Goal: Task Accomplishment & Management: Use online tool/utility

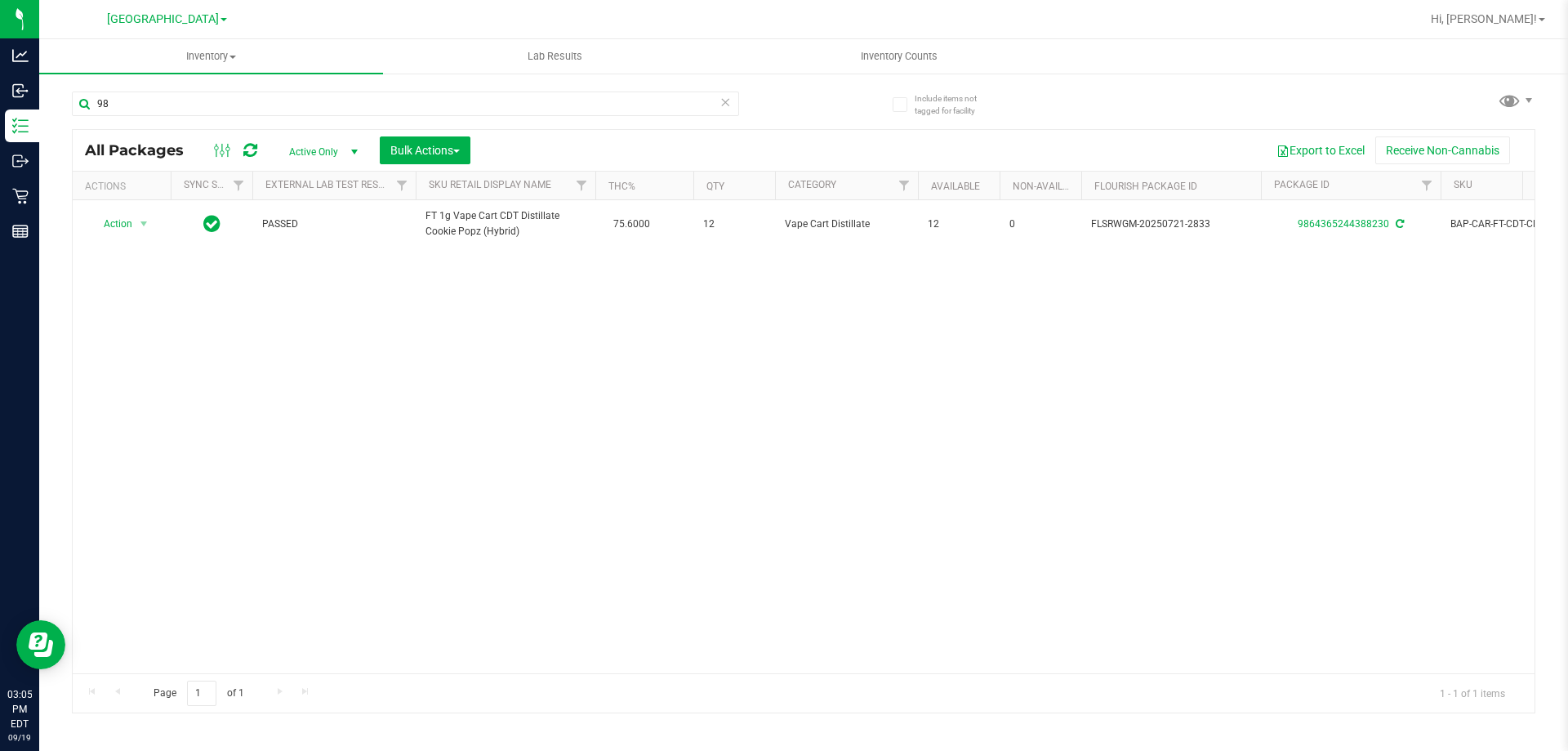
type input "9"
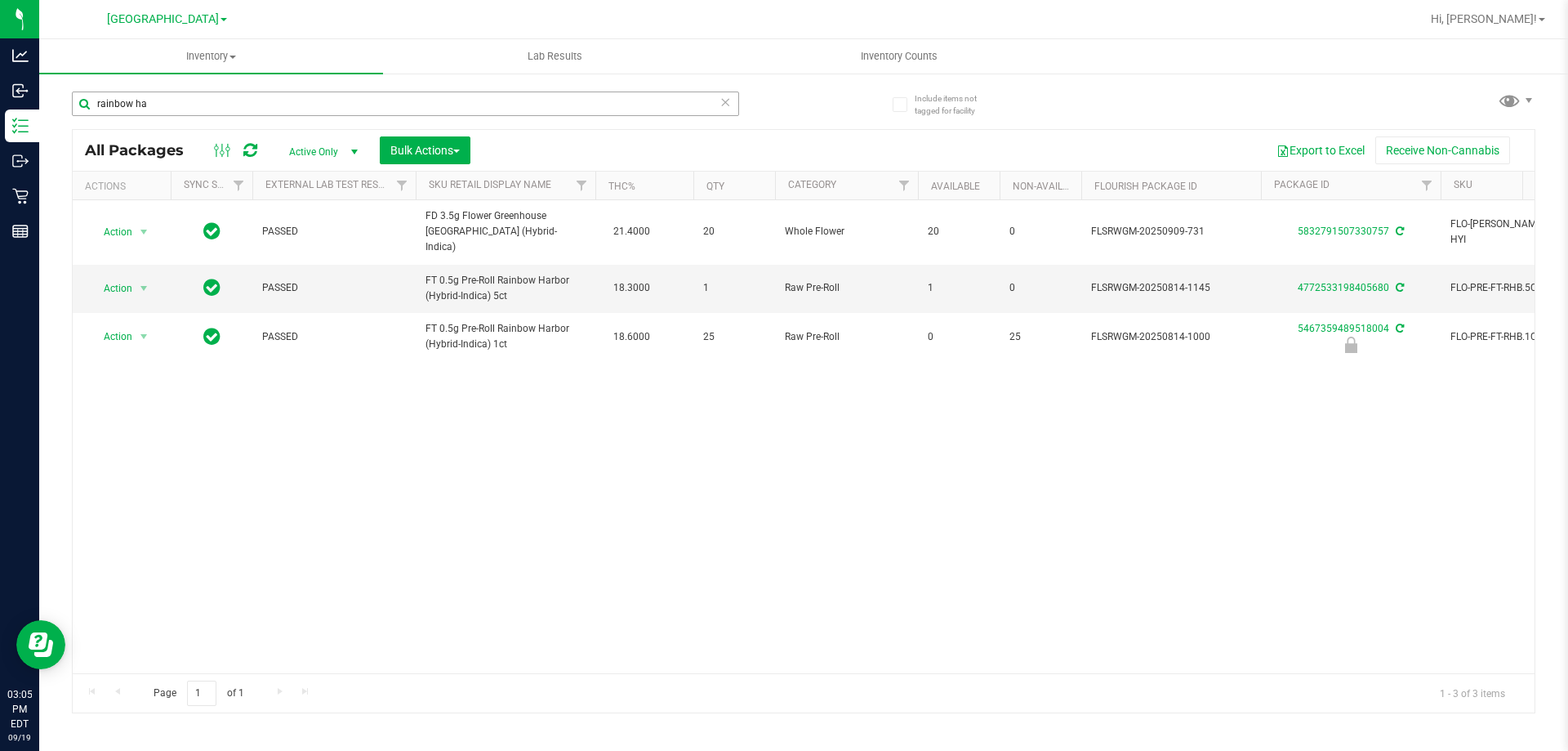
click at [220, 98] on input "rainbow ha" at bounding box center [405, 103] width 668 height 24
click at [211, 92] on input "rainbow ha" at bounding box center [405, 103] width 668 height 24
click at [213, 112] on input "rainbow ha5467359489518004" at bounding box center [405, 103] width 668 height 24
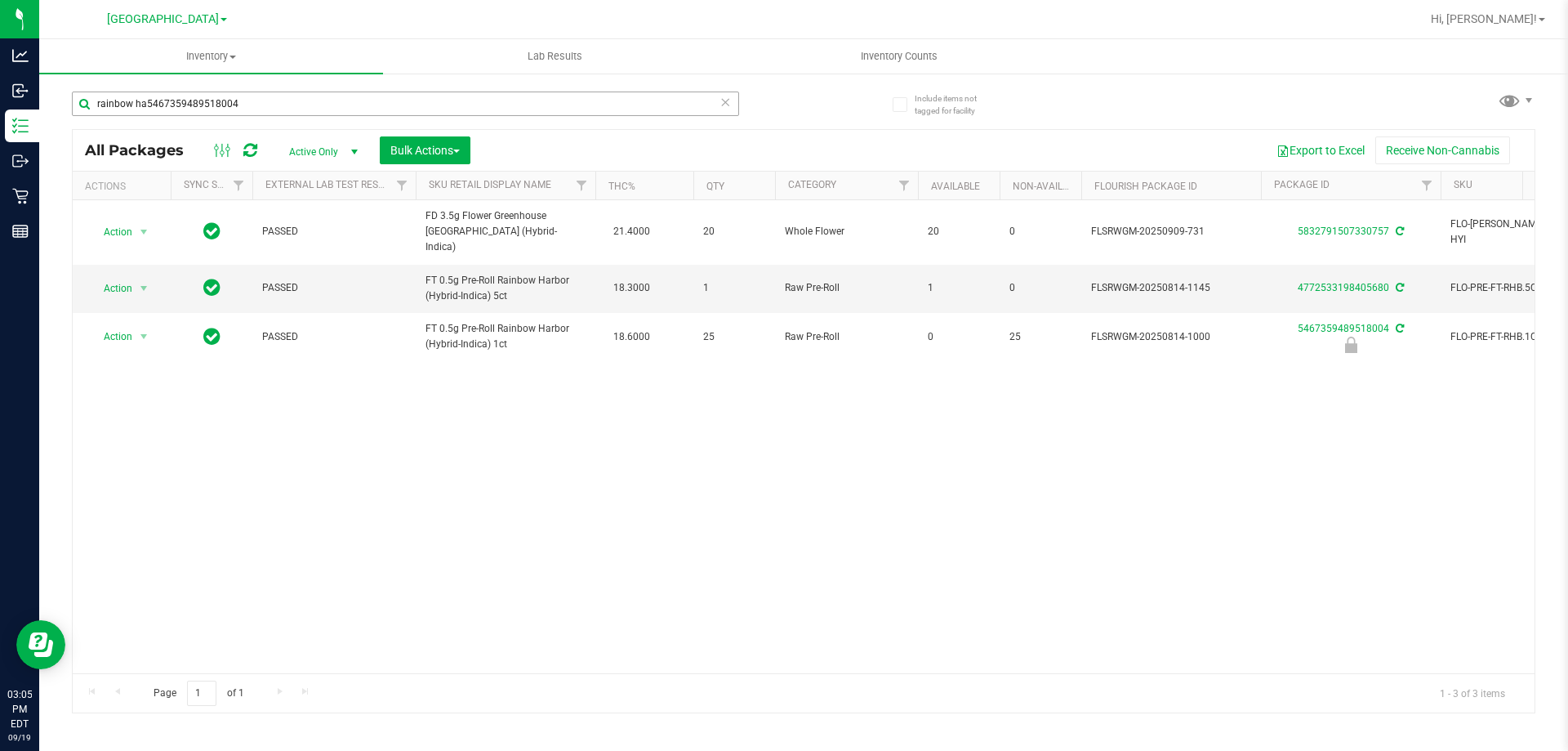
click at [213, 112] on input "rainbow ha5467359489518004" at bounding box center [405, 103] width 668 height 24
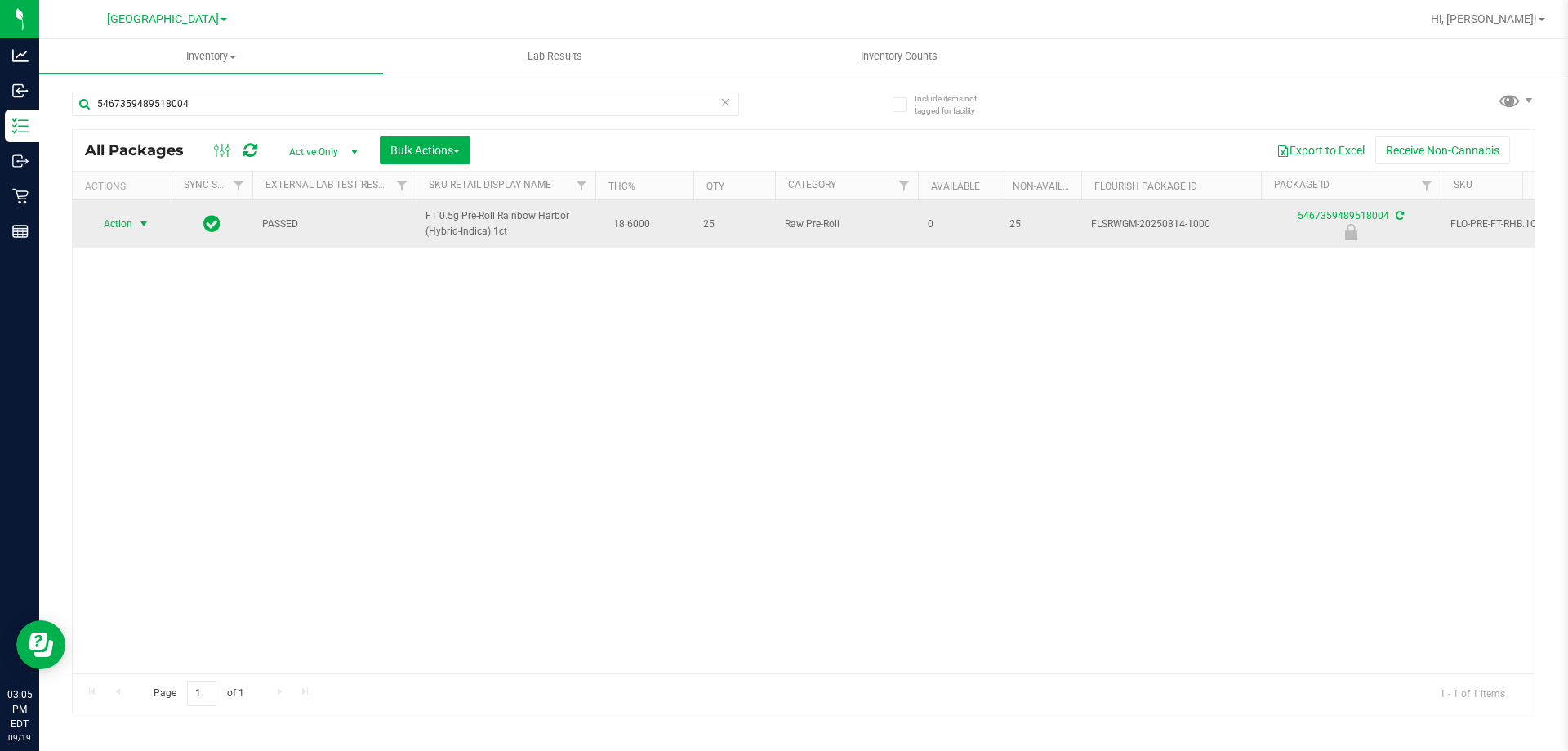
type input "5467359489518004"
click at [125, 226] on span "Action" at bounding box center [111, 223] width 44 height 23
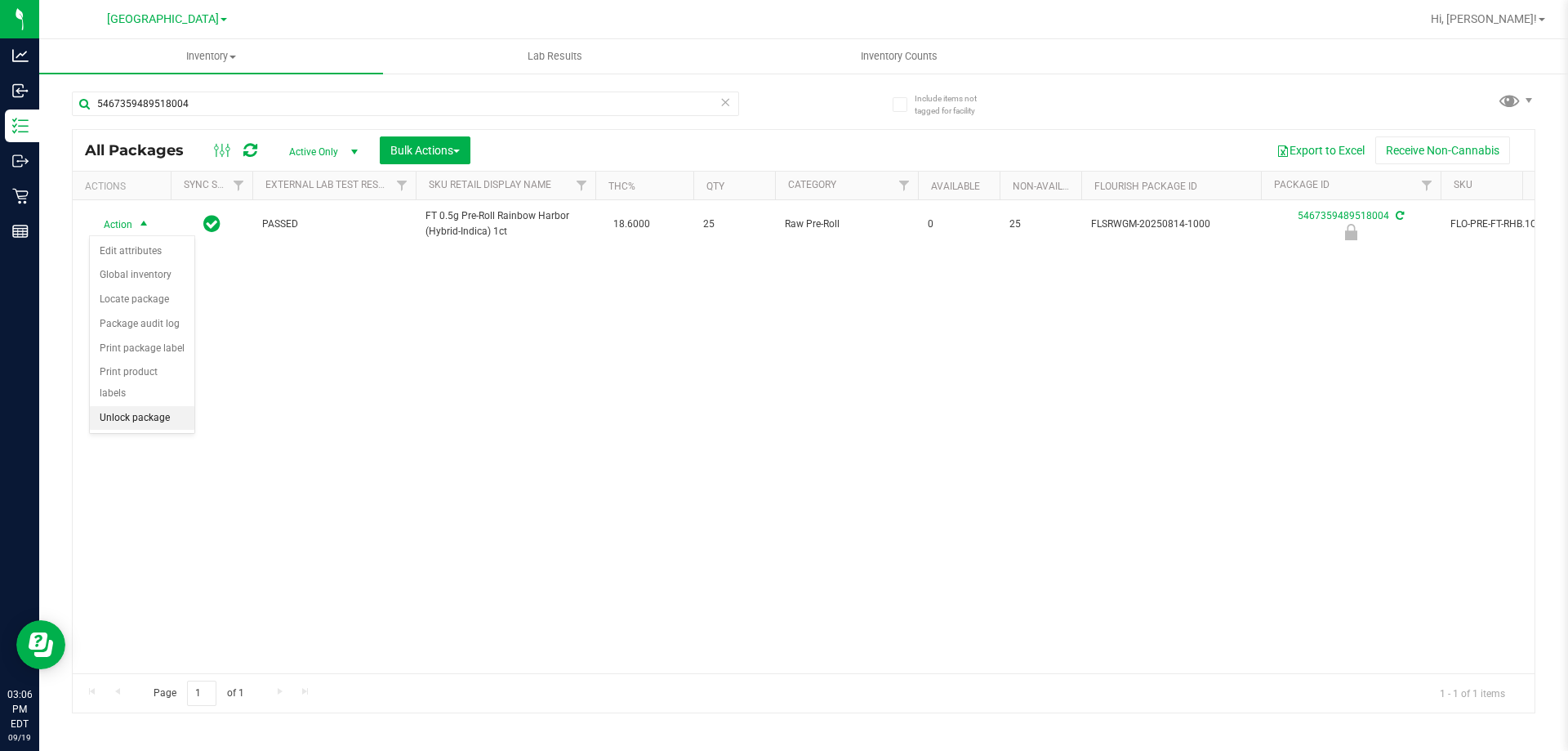
click at [156, 407] on li "Unlock package" at bounding box center [142, 419] width 104 height 24
